Goal: Task Accomplishment & Management: Use online tool/utility

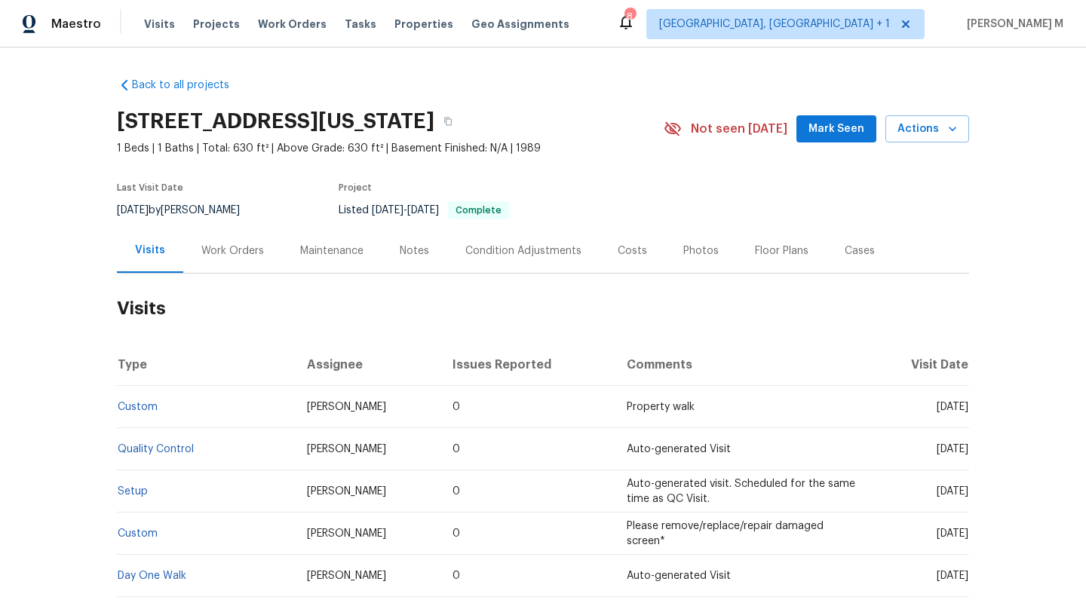
click at [827, 273] on div "Cases" at bounding box center [859, 250] width 66 height 44
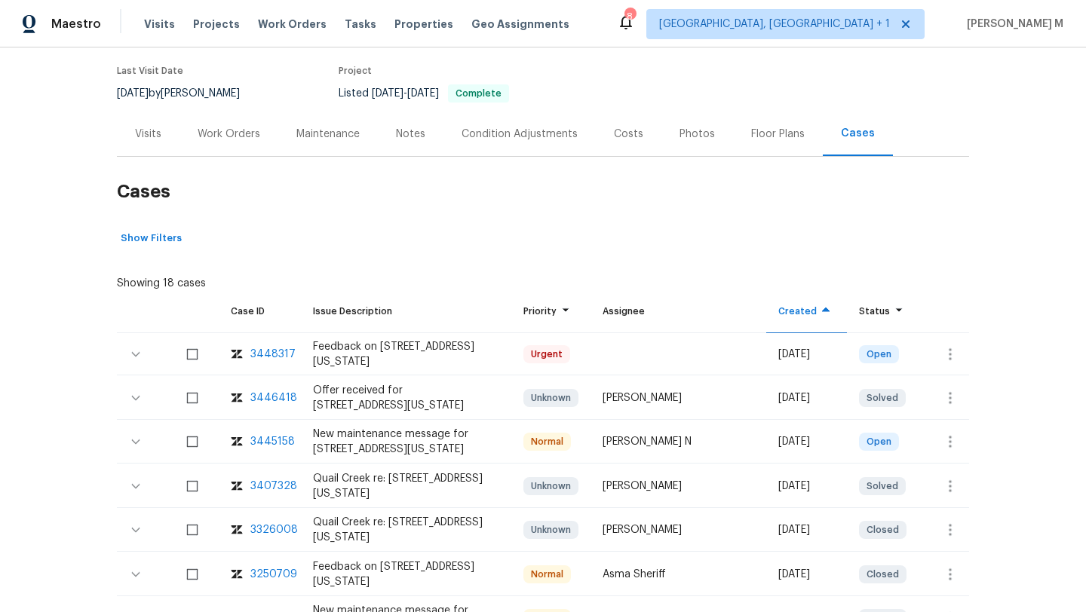
scroll to position [118, 0]
click at [941, 363] on icon "button" at bounding box center [950, 354] width 18 height 18
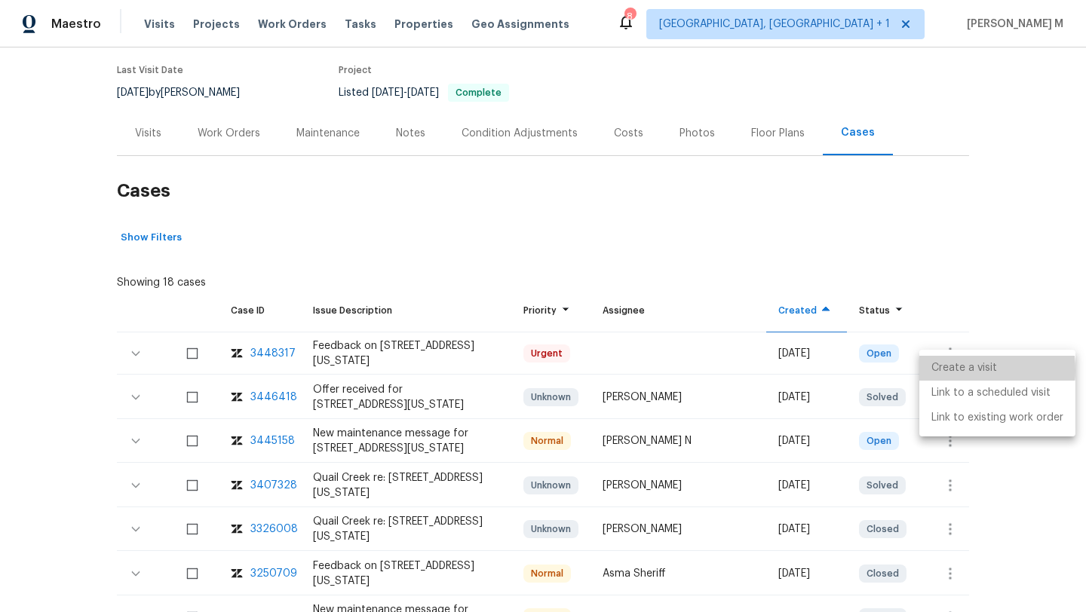
click at [945, 370] on li "Create a visit" at bounding box center [997, 368] width 156 height 25
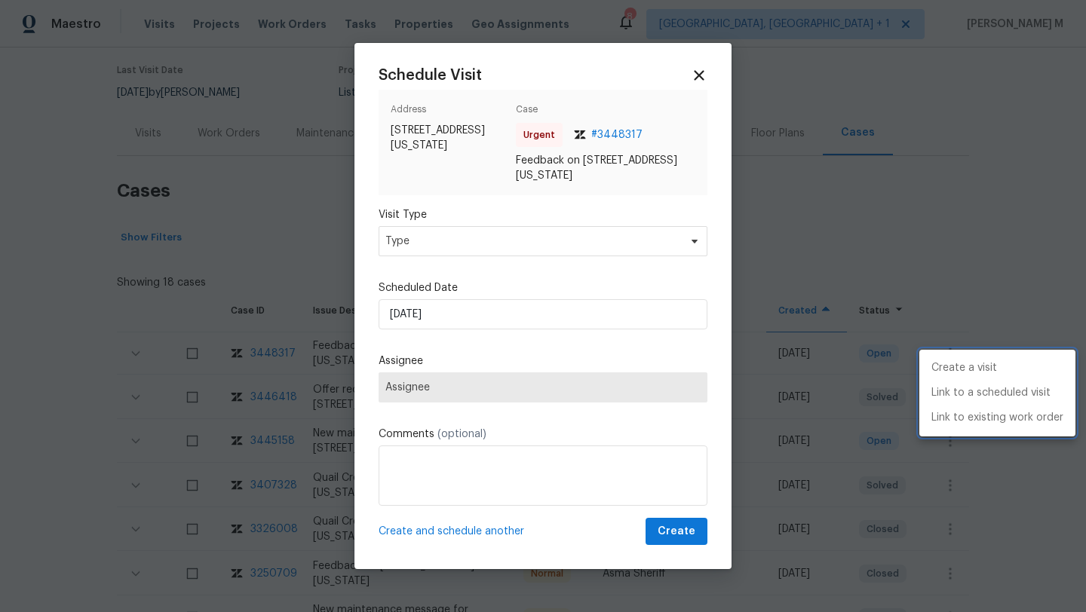
click at [625, 256] on div at bounding box center [543, 306] width 1086 height 612
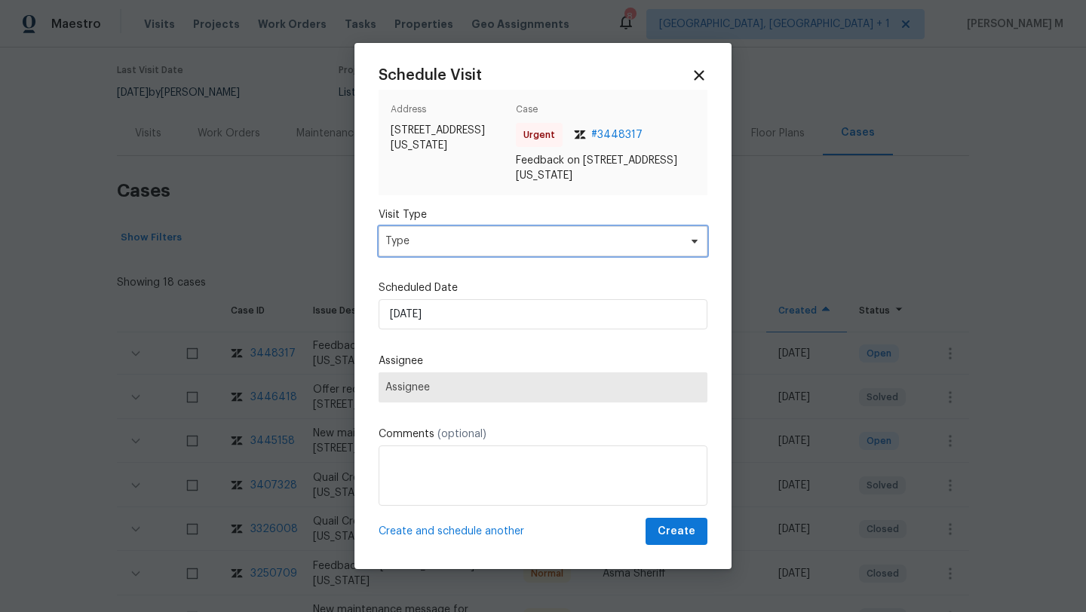
click at [625, 249] on span "Type" at bounding box center [531, 241] width 293 height 15
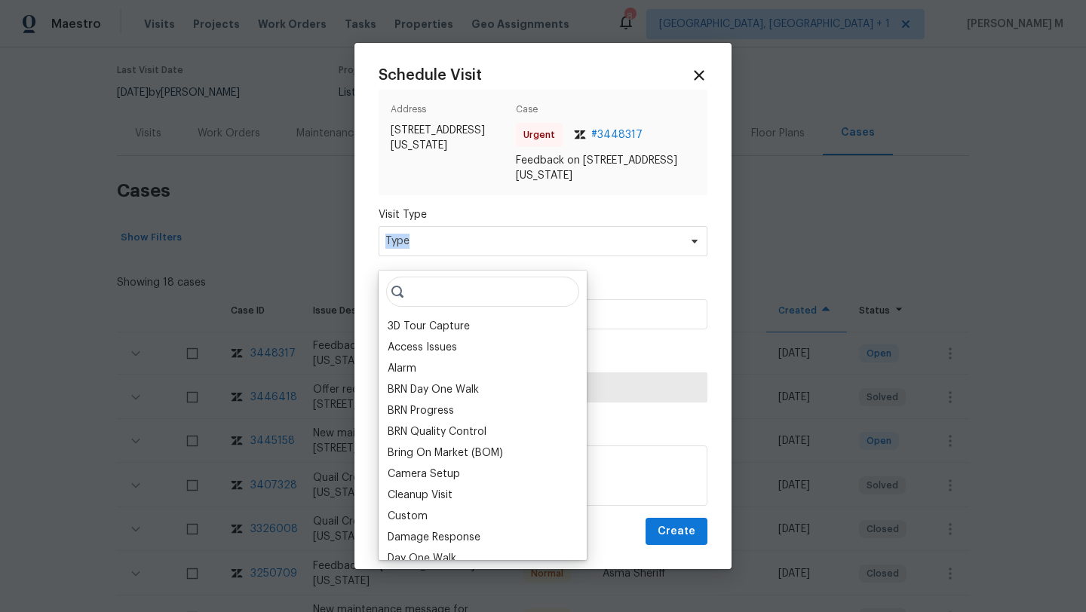
click at [625, 249] on span "Type" at bounding box center [531, 241] width 293 height 15
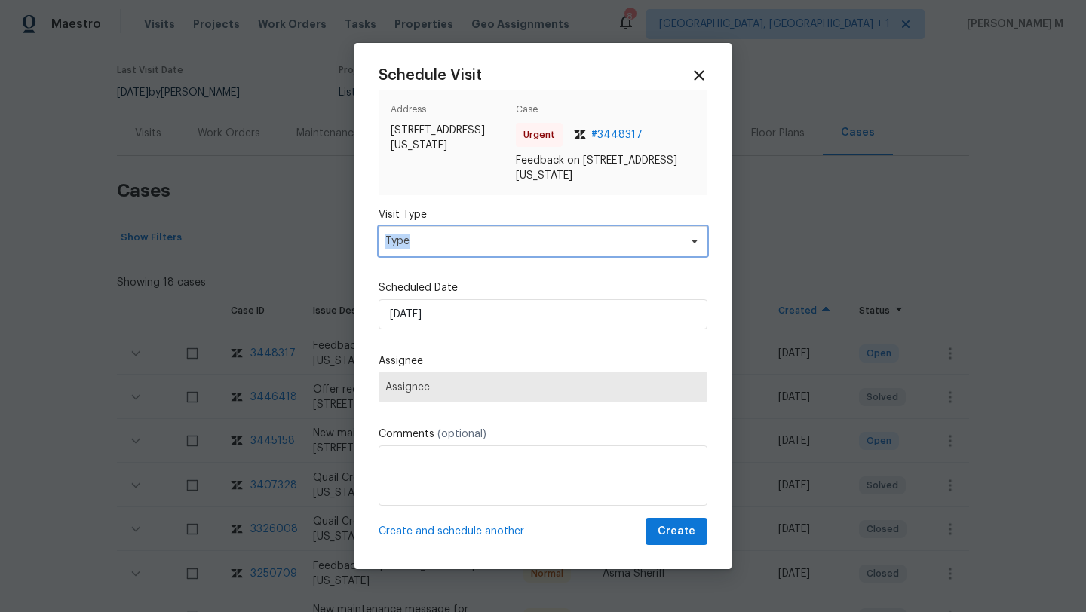
click at [625, 249] on span "Type" at bounding box center [531, 241] width 293 height 15
click at [767, 190] on div at bounding box center [543, 306] width 1086 height 612
click at [694, 76] on icon at bounding box center [698, 74] width 17 height 17
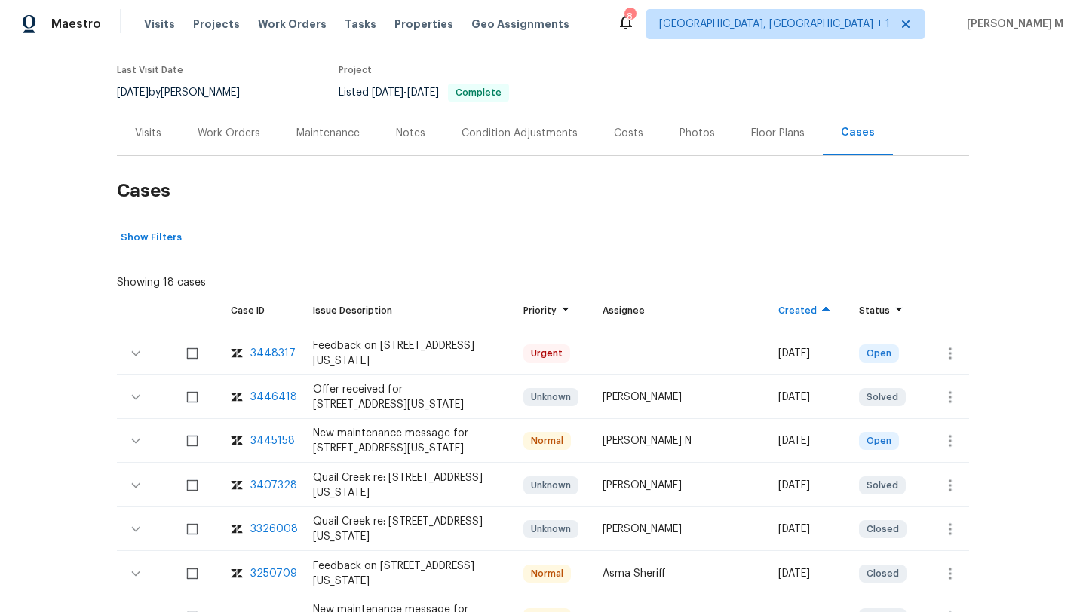
click at [144, 155] on div "Visits" at bounding box center [148, 133] width 63 height 44
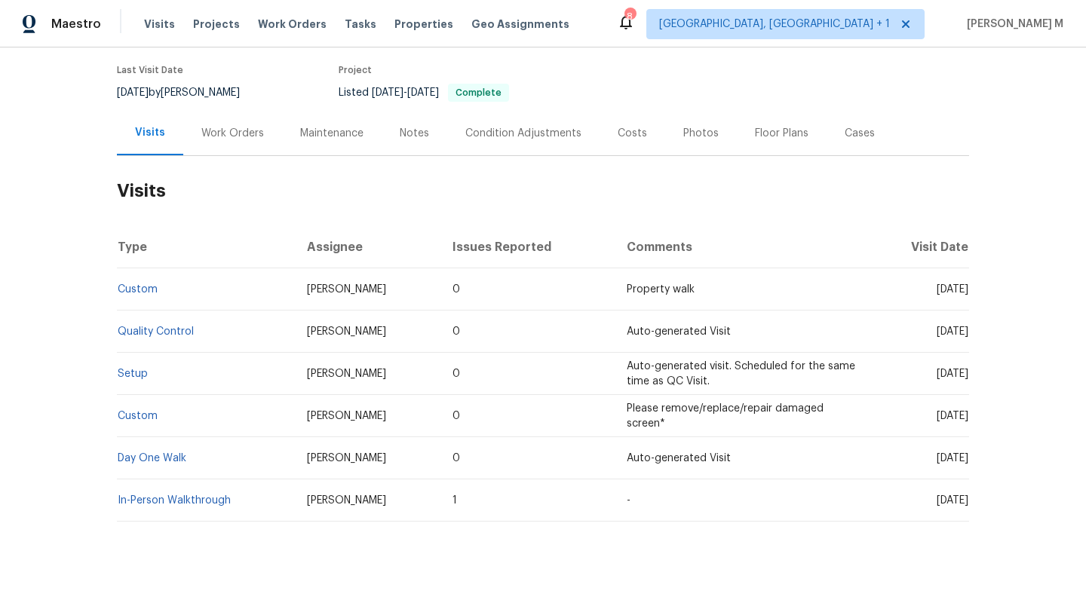
drag, startPoint x: 899, startPoint y: 302, endPoint x: 936, endPoint y: 305, distance: 36.3
click at [936, 295] on span "[DATE]" at bounding box center [952, 289] width 32 height 11
copy span "[DATE]"
click at [206, 155] on div "Work Orders" at bounding box center [232, 133] width 99 height 44
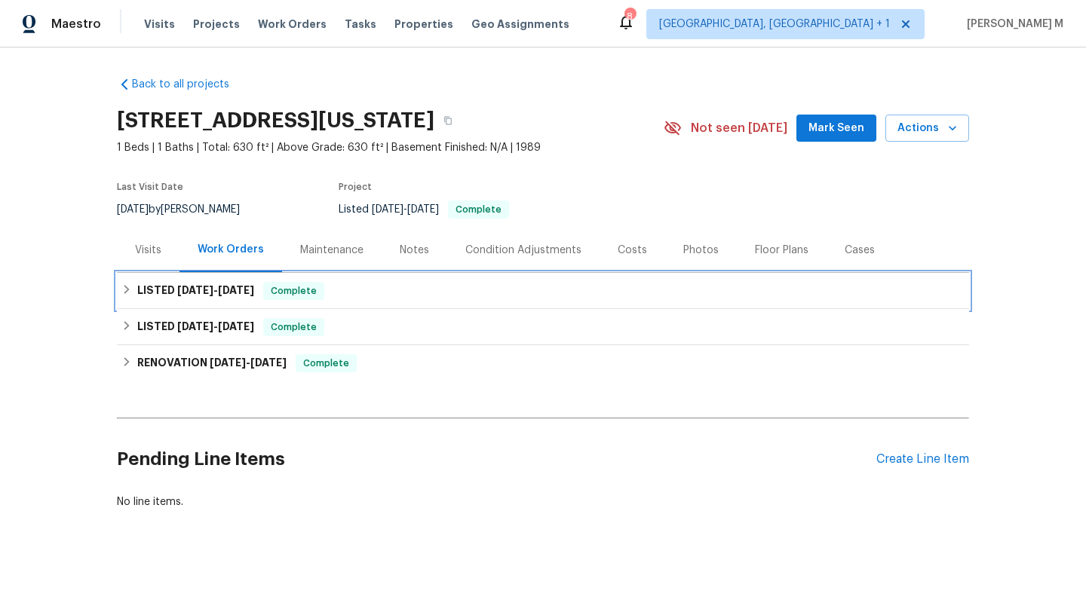
click at [177, 285] on span "[DATE]" at bounding box center [195, 290] width 36 height 11
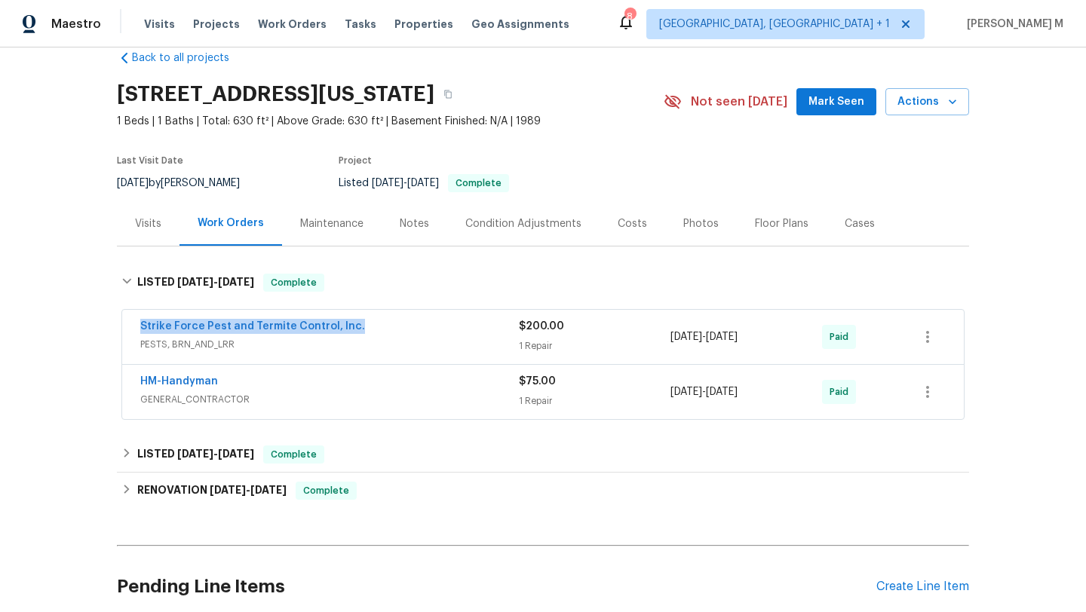
copy link "Strike Force Pest and Termite Control, Inc."
drag, startPoint x: 124, startPoint y: 341, endPoint x: 358, endPoint y: 341, distance: 234.5
click at [358, 341] on div "Strike Force Pest and Termite Control, Inc. PESTS, BRN_AND_LRR $200.00 1 Repair…" at bounding box center [542, 337] width 841 height 54
drag, startPoint x: 661, startPoint y: 351, endPoint x: 772, endPoint y: 351, distance: 110.8
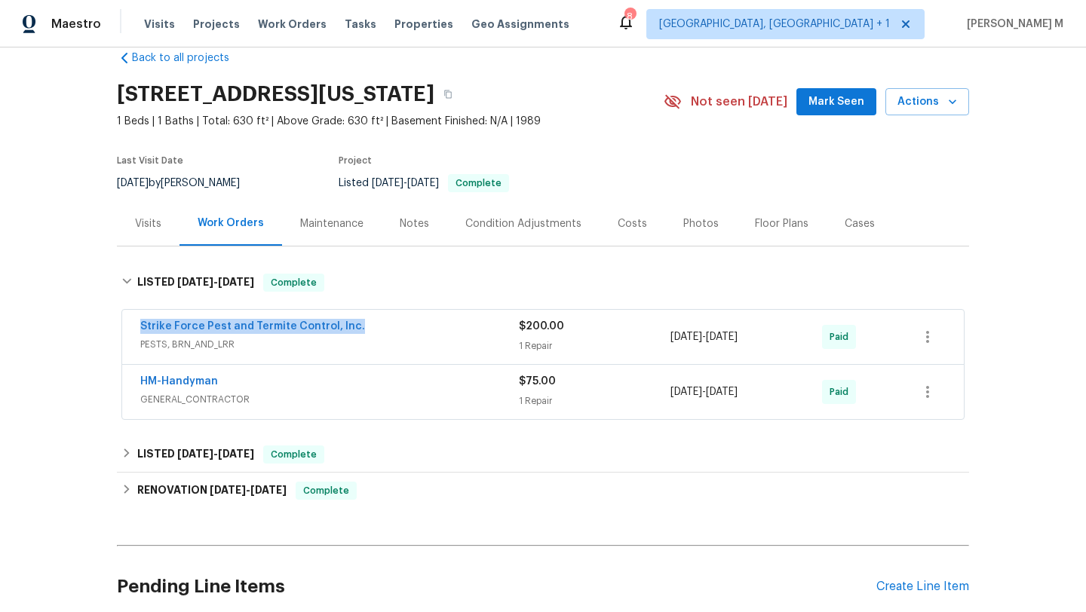
click at [772, 351] on div "Strike Force Pest and Termite Control, Inc. PESTS, BRN_AND_LRR $200.00 1 Repair…" at bounding box center [524, 337] width 769 height 36
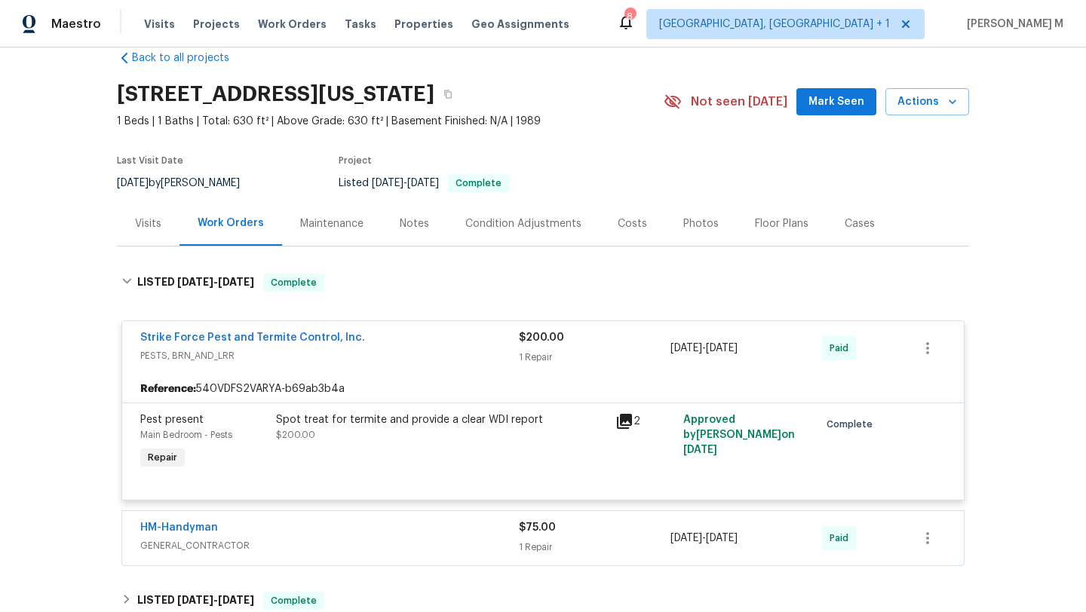
copy span "[DATE] - [DATE]"
drag, startPoint x: 666, startPoint y: 365, endPoint x: 766, endPoint y: 366, distance: 100.3
click at [737, 356] on span "[DATE] - [DATE]" at bounding box center [703, 348] width 67 height 15
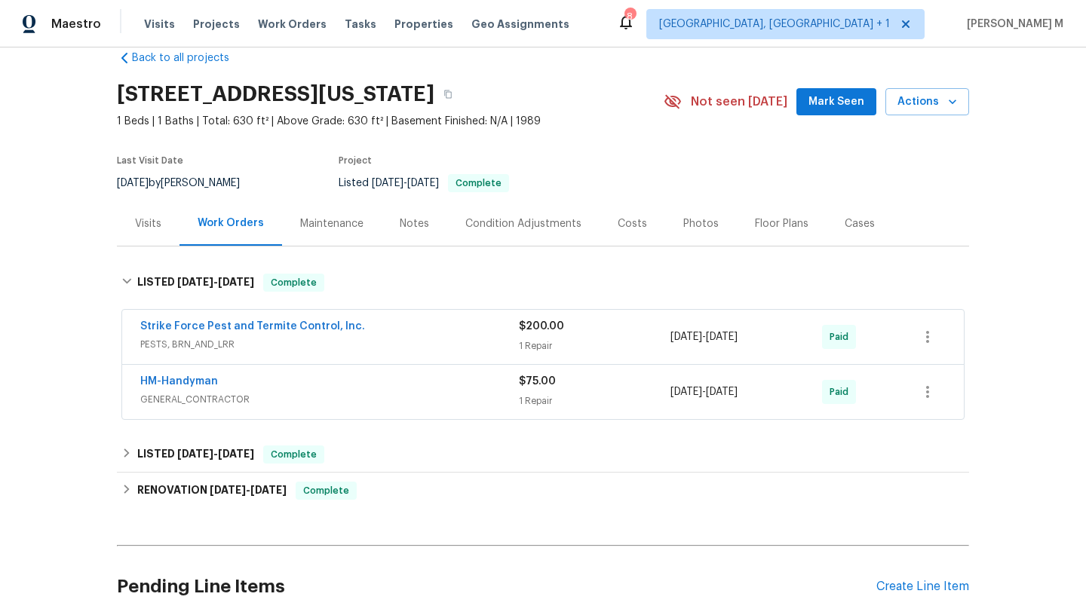
click at [152, 231] on div "Visits" at bounding box center [148, 223] width 26 height 15
